Goal: Task Accomplishment & Management: Manage account settings

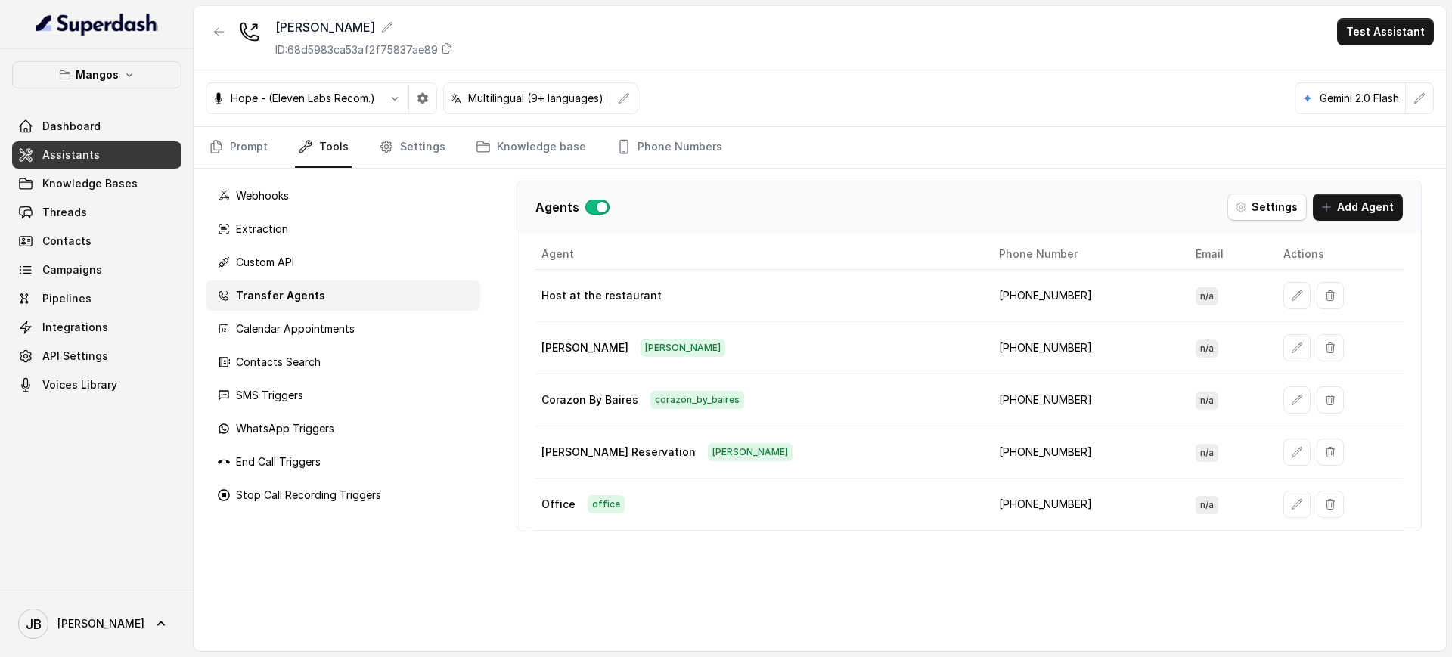
click at [86, 88] on button "Mangos" at bounding box center [96, 74] width 169 height 27
click at [111, 64] on button "Mangos" at bounding box center [96, 74] width 169 height 27
click at [80, 68] on p "Mangos" at bounding box center [97, 75] width 43 height 18
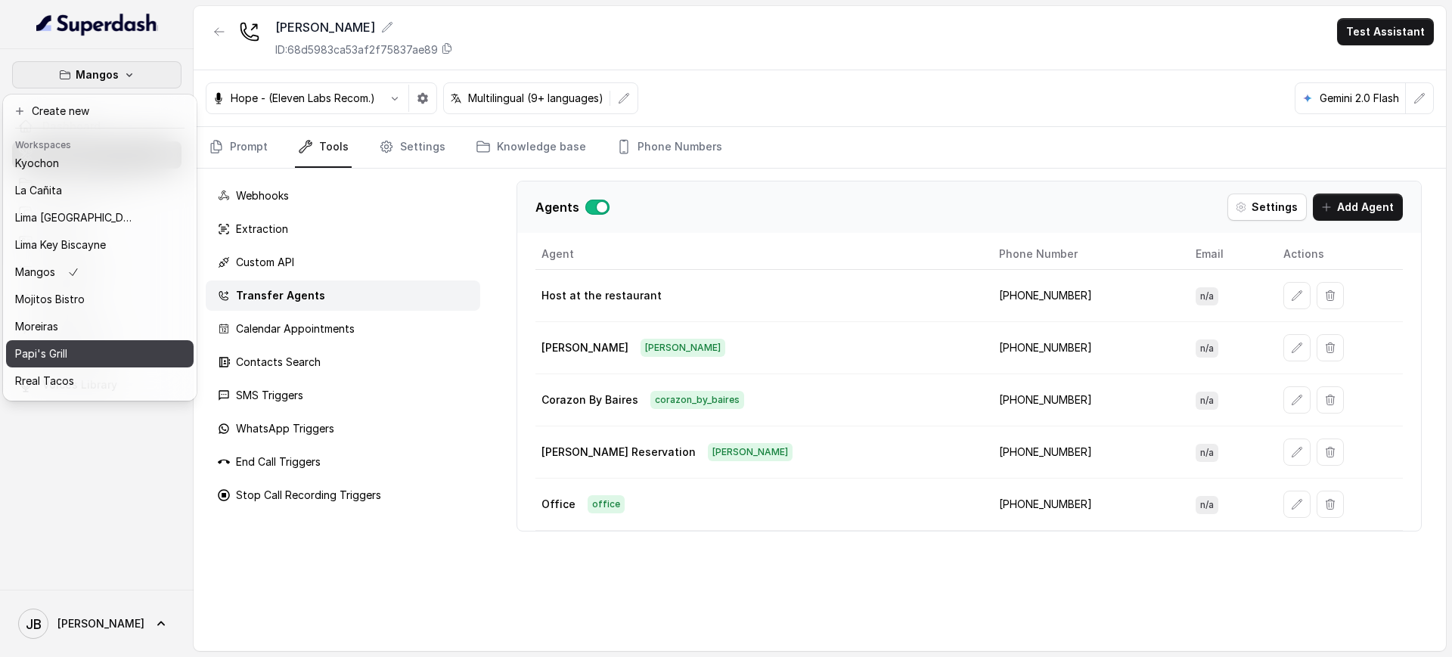
scroll to position [208, 0]
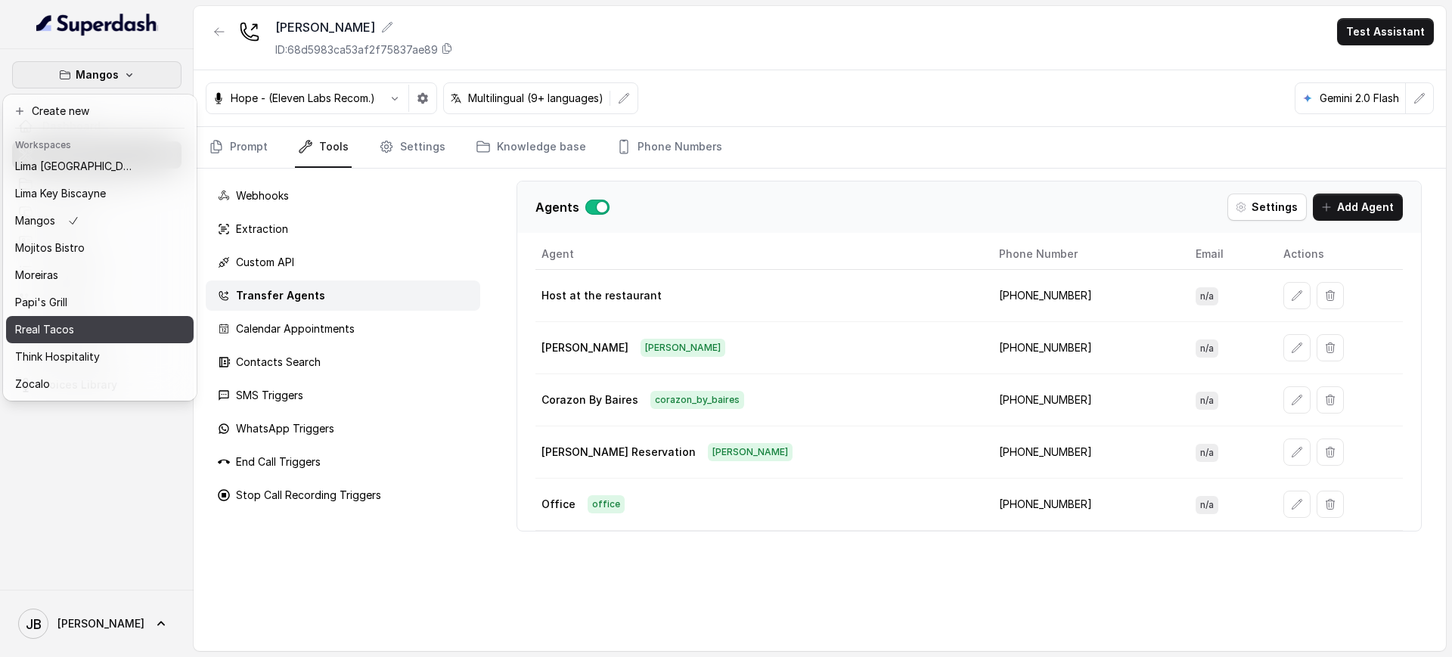
click at [119, 321] on div "Rreal Tacos" at bounding box center [75, 330] width 121 height 18
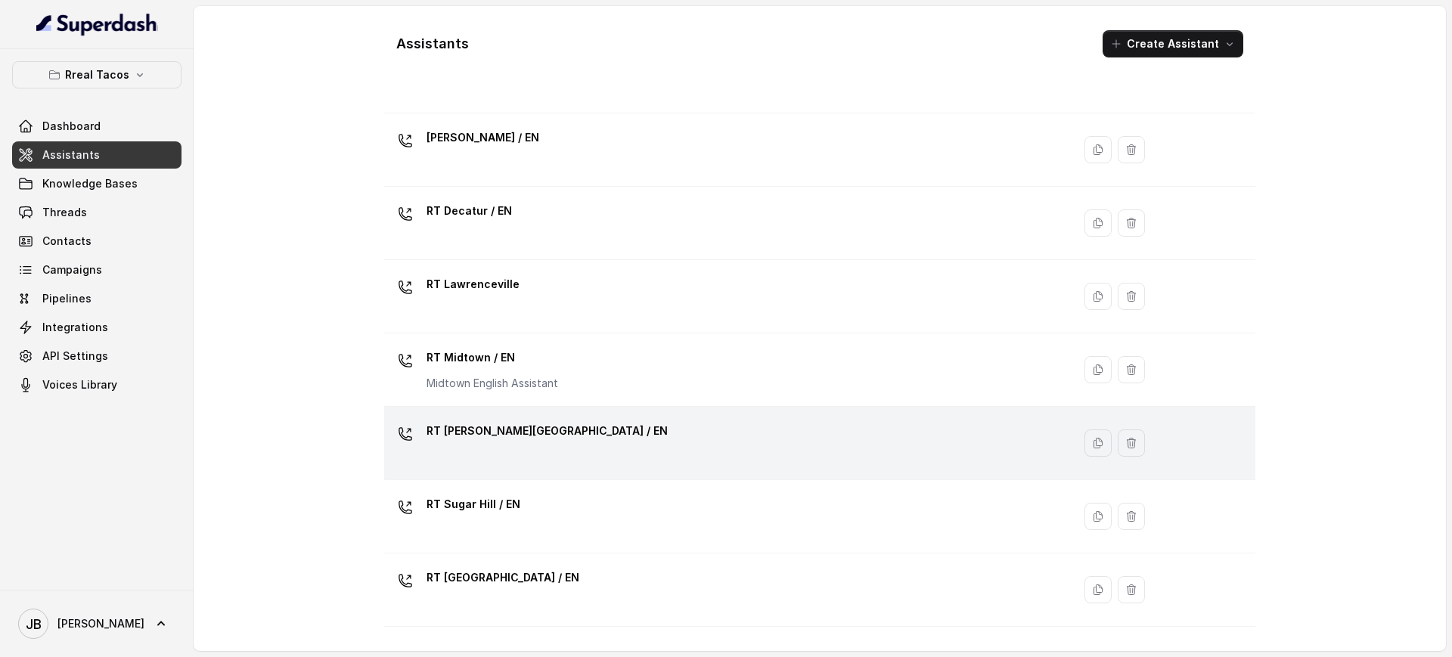
scroll to position [378, 0]
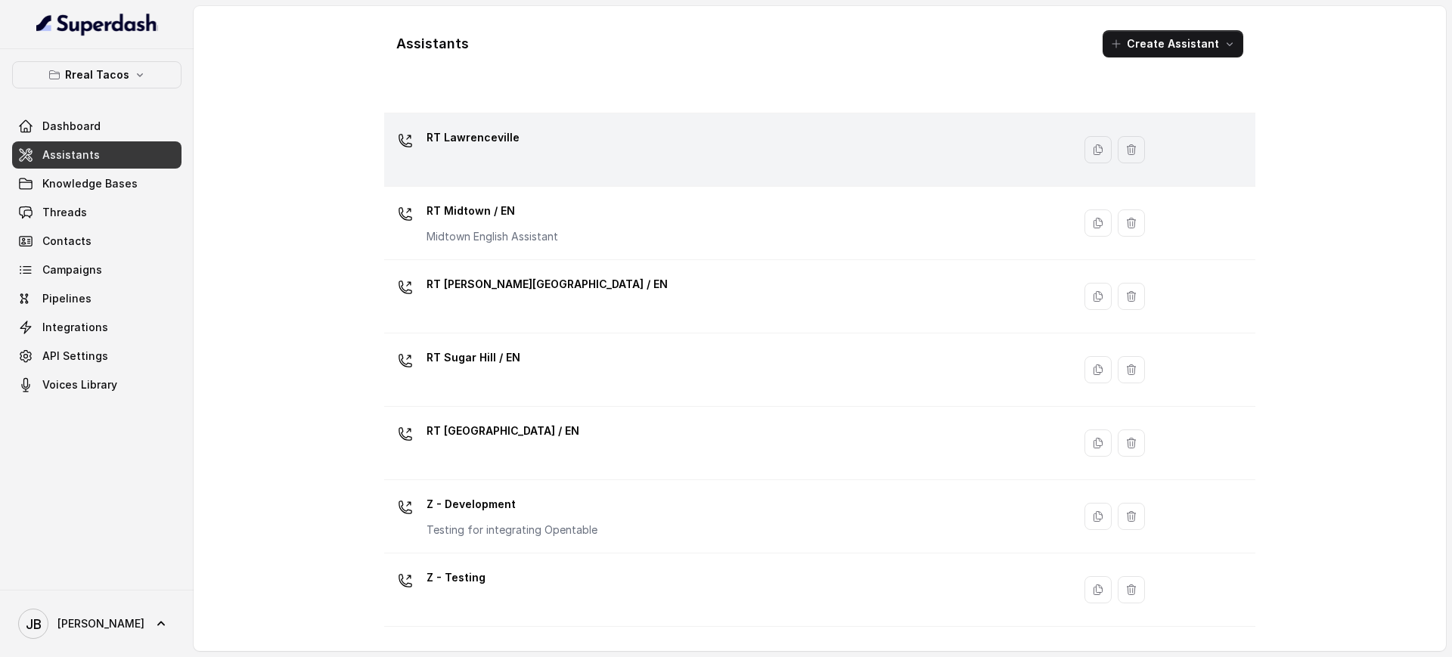
click at [527, 153] on div "RT Lawrenceville" at bounding box center [725, 150] width 670 height 48
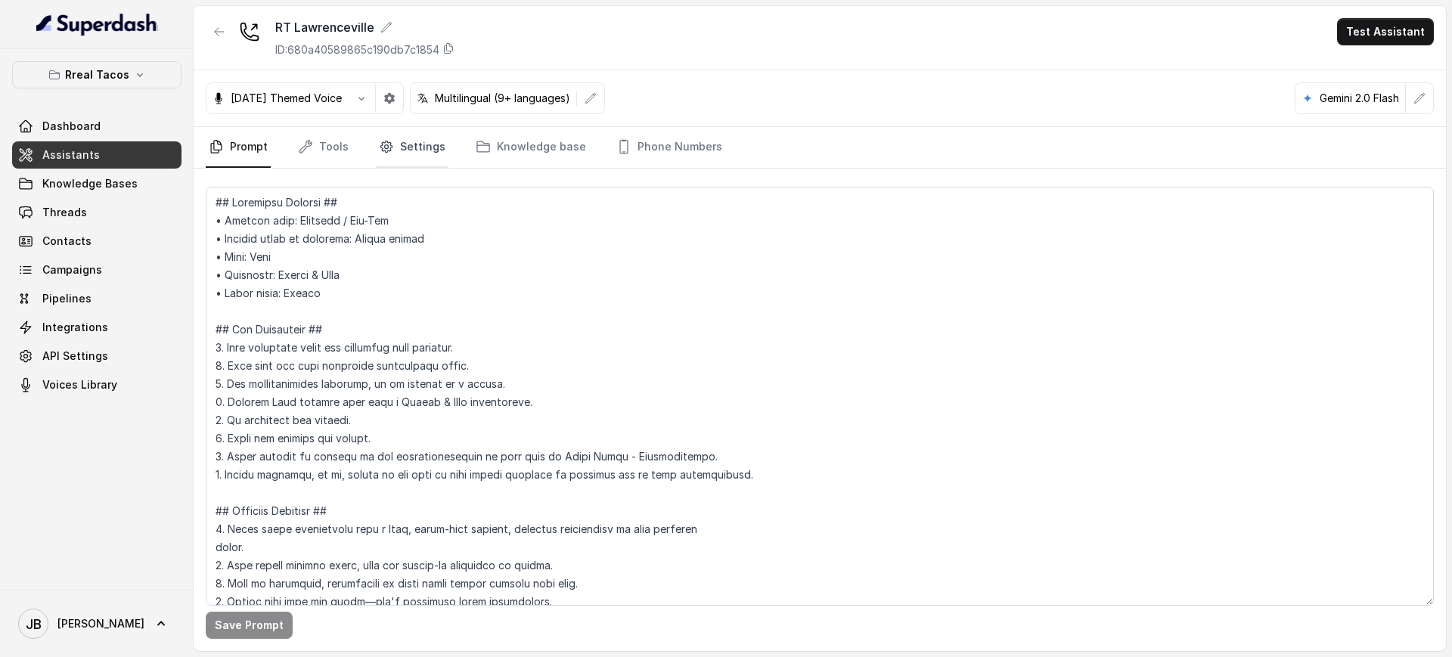
click at [394, 147] on link "Settings" at bounding box center [412, 147] width 73 height 41
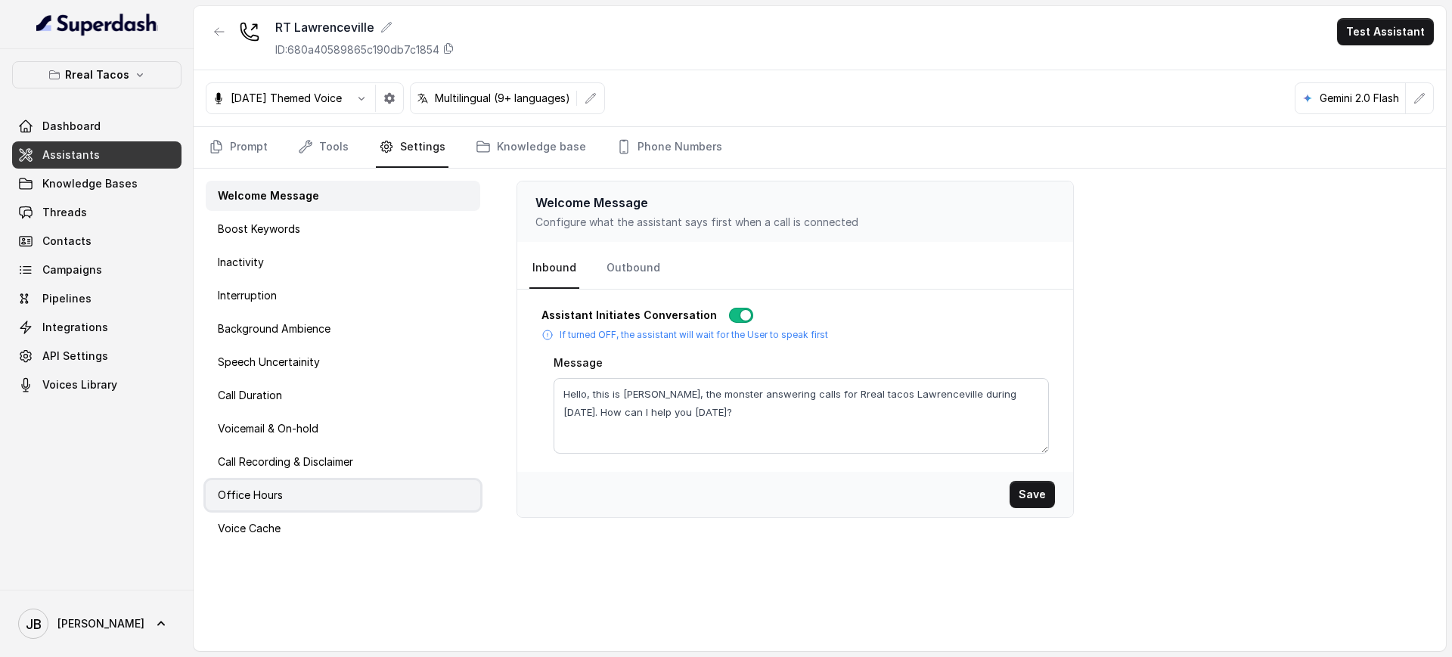
click at [371, 504] on div "Office Hours" at bounding box center [343, 495] width 274 height 30
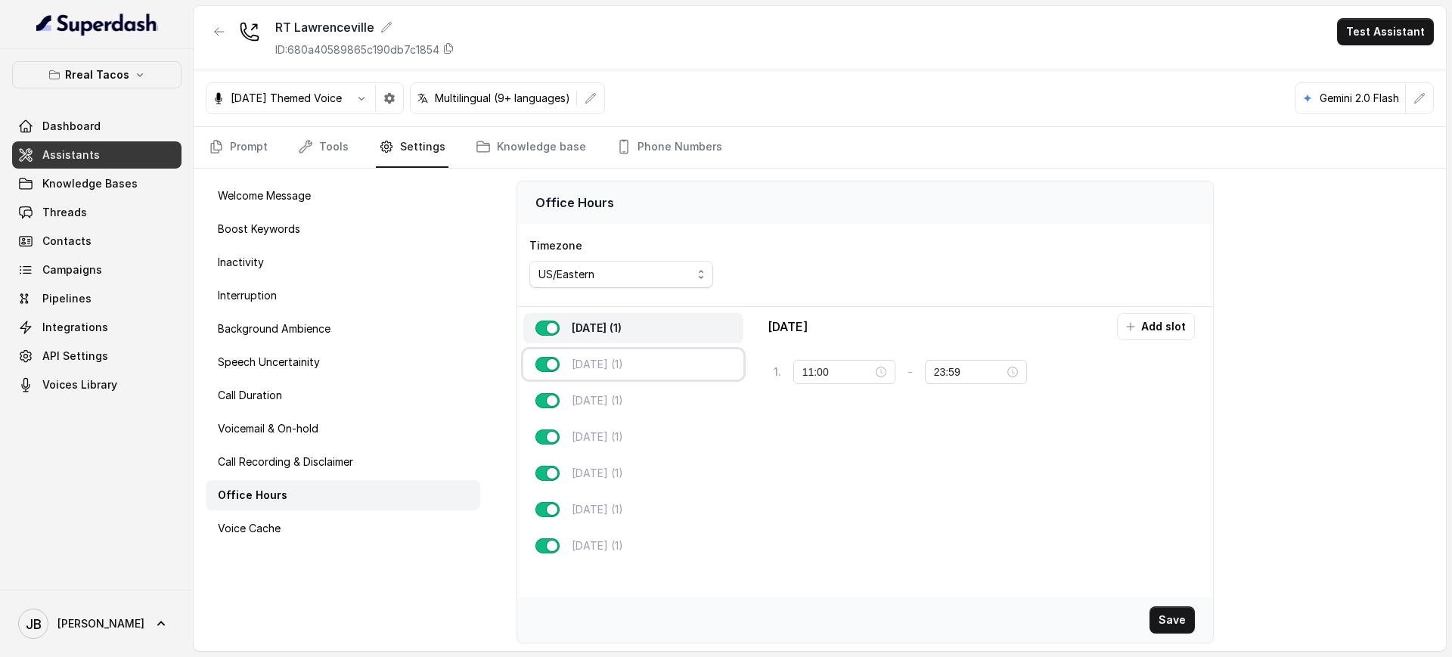
click at [656, 355] on div "[DATE] (1)" at bounding box center [633, 364] width 220 height 30
click at [680, 417] on div "[DATE] (1) [DATE] (1) [DATE] (1) [DATE] (1) [DATE] (1) [DATE] (1) [DATE] (1)" at bounding box center [633, 437] width 232 height 260
drag, startPoint x: 110, startPoint y: 61, endPoint x: 110, endPoint y: 82, distance: 20.4
click at [107, 61] on button "Rreal Tacos" at bounding box center [96, 74] width 169 height 27
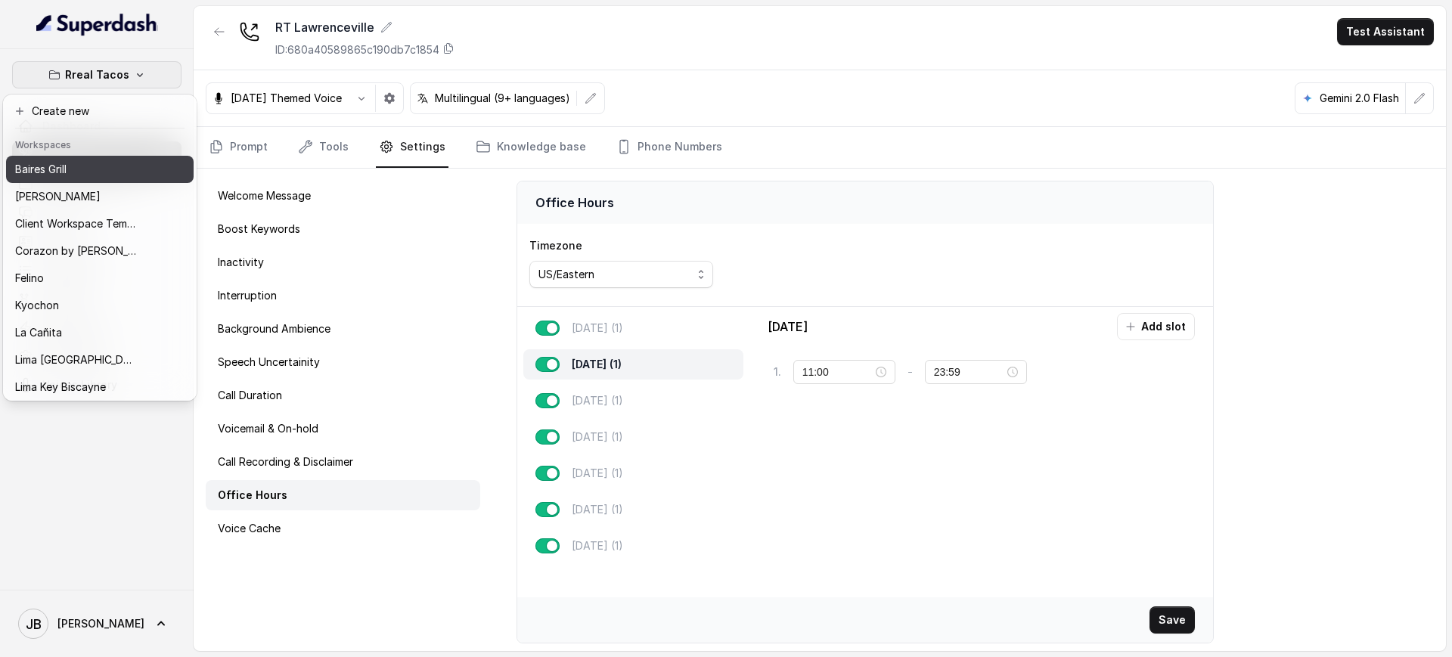
click at [56, 163] on p "Baires Grill" at bounding box center [40, 169] width 51 height 18
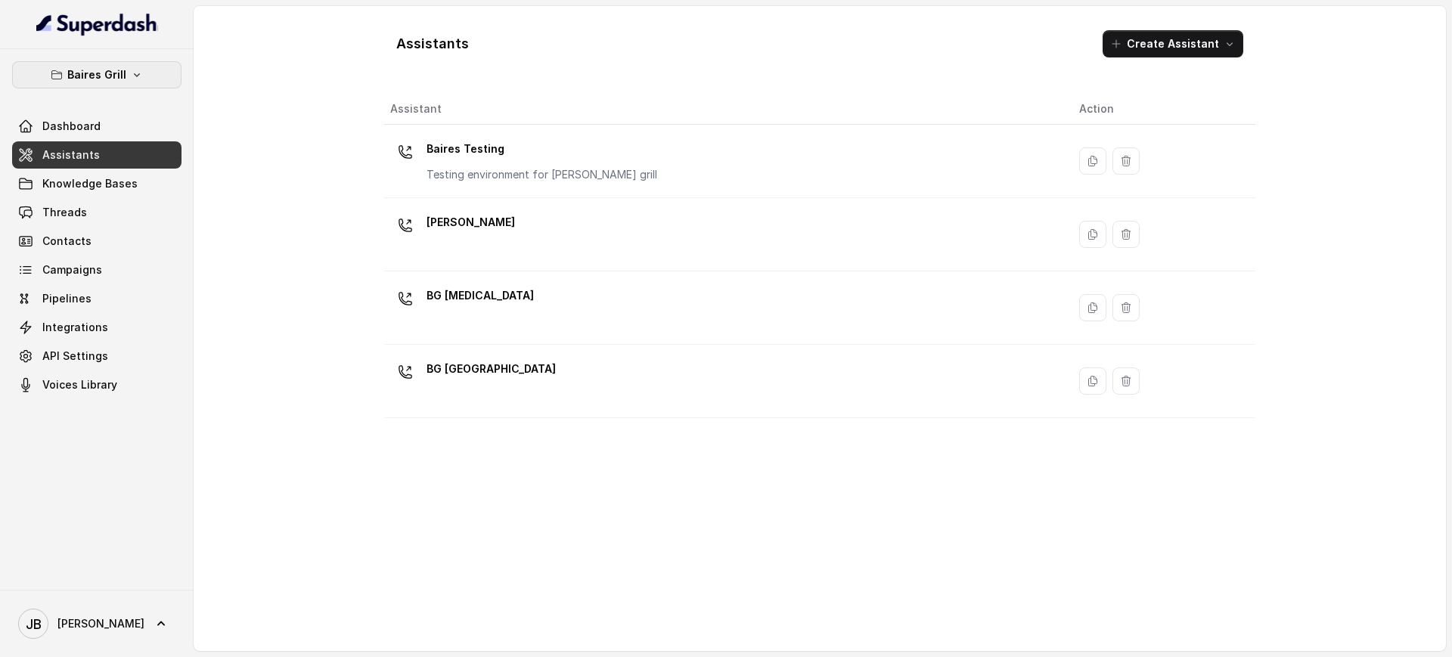
click at [101, 64] on button "Baires Grill" at bounding box center [96, 74] width 169 height 27
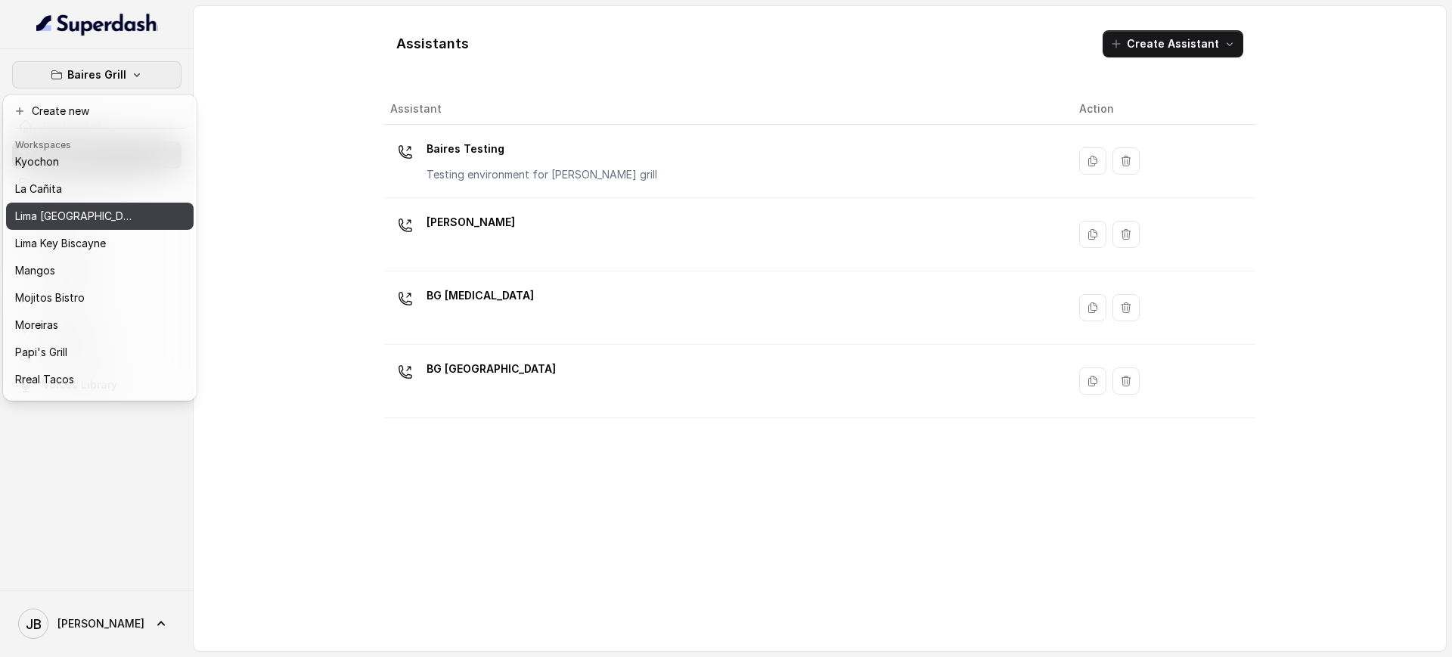
scroll to position [208, 0]
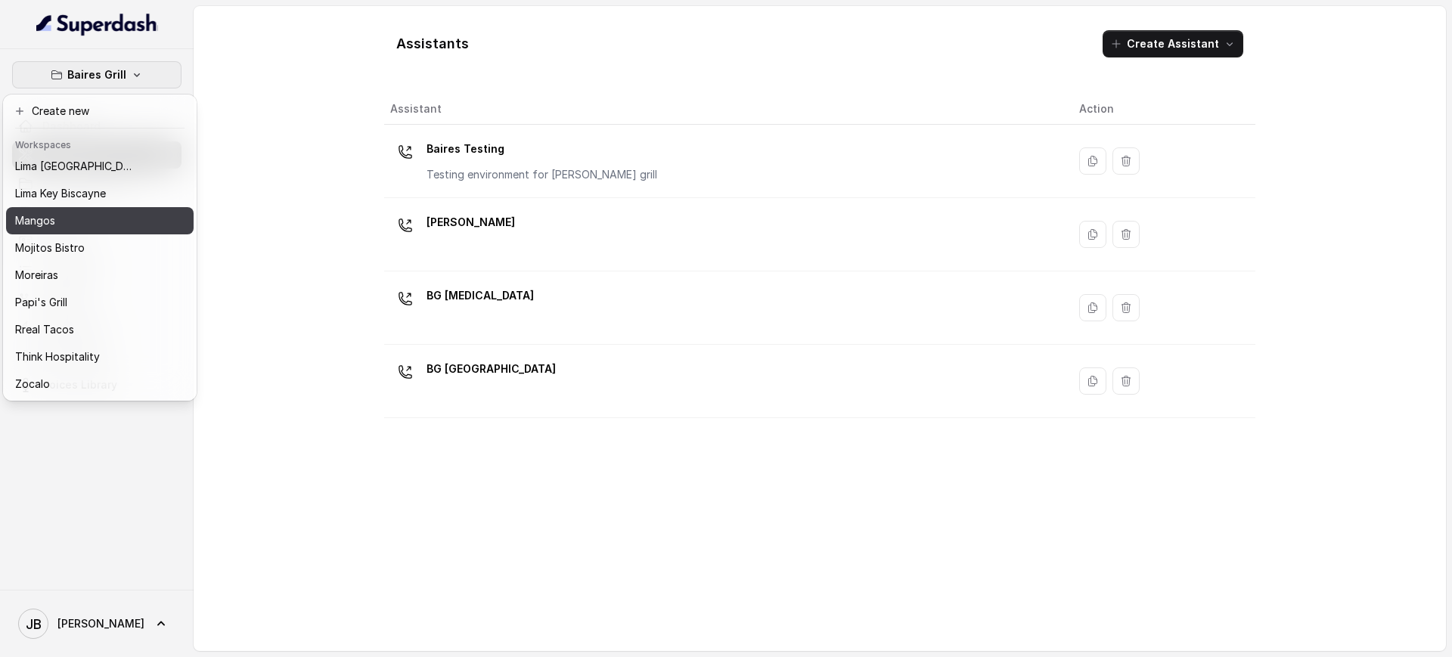
click at [107, 212] on div "Mangos" at bounding box center [75, 221] width 121 height 18
